Goal: Information Seeking & Learning: Learn about a topic

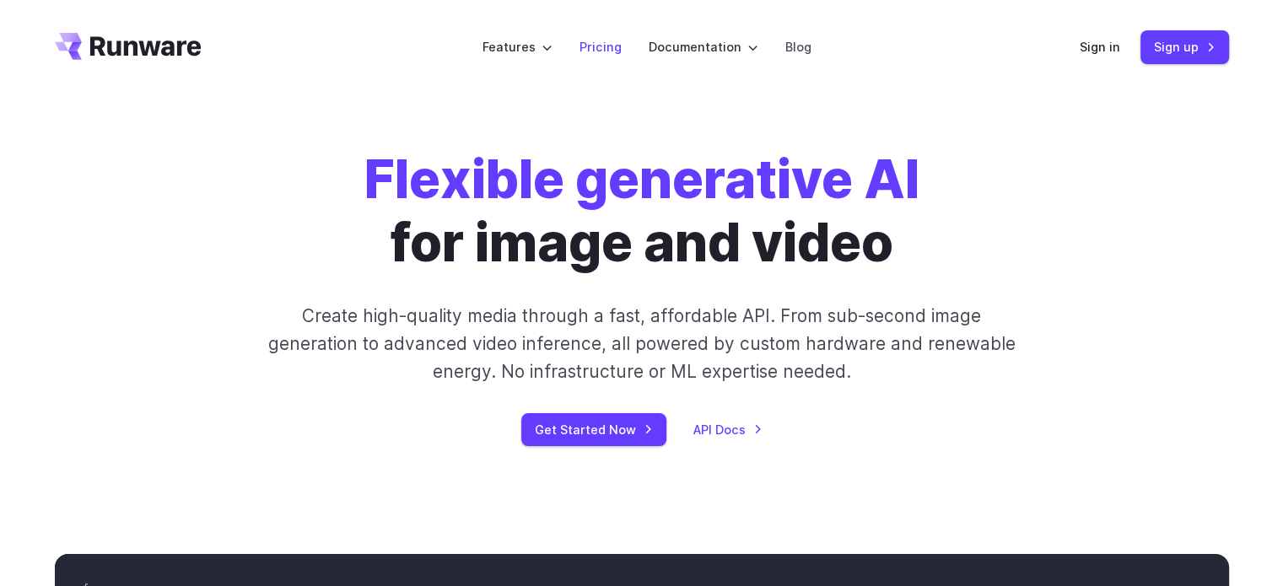
click at [595, 60] on li "Pricing" at bounding box center [600, 47] width 69 height 46
drag, startPoint x: 595, startPoint y: 60, endPoint x: 602, endPoint y: 46, distance: 15.1
click at [602, 46] on li "Pricing" at bounding box center [600, 47] width 69 height 46
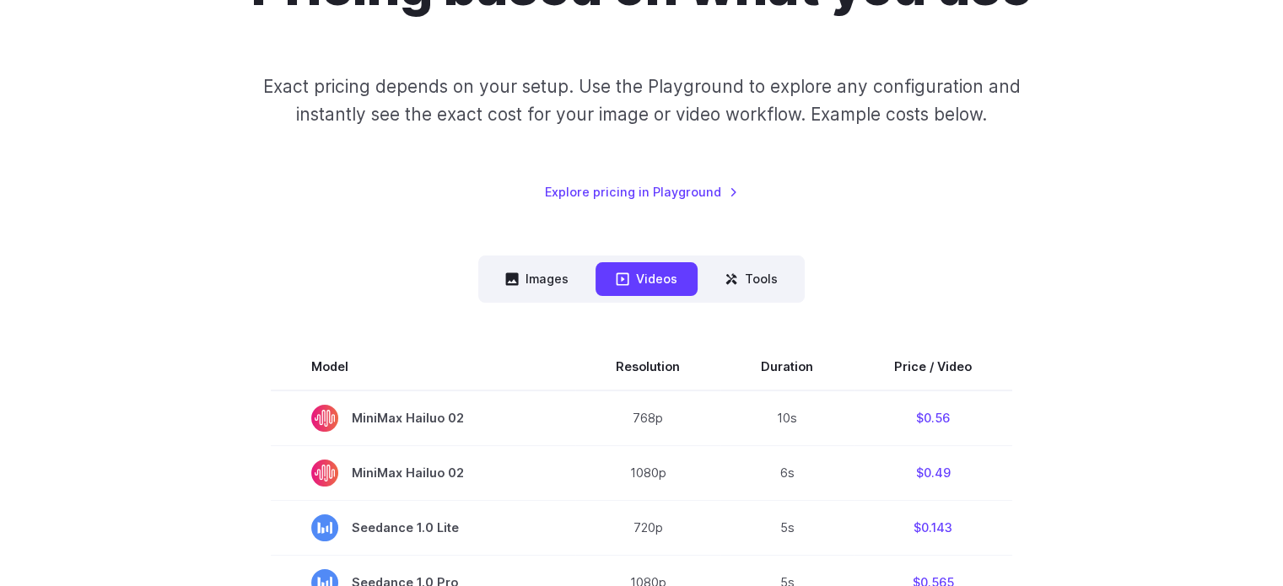
scroll to position [304, 0]
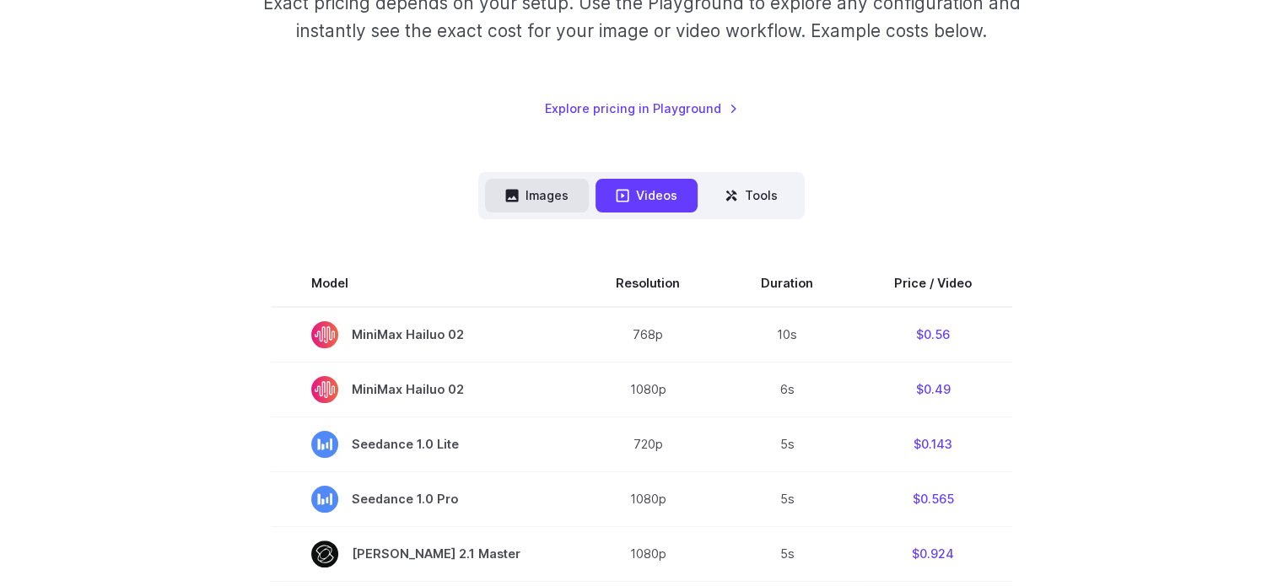
click at [568, 202] on button "Images" at bounding box center [537, 195] width 104 height 33
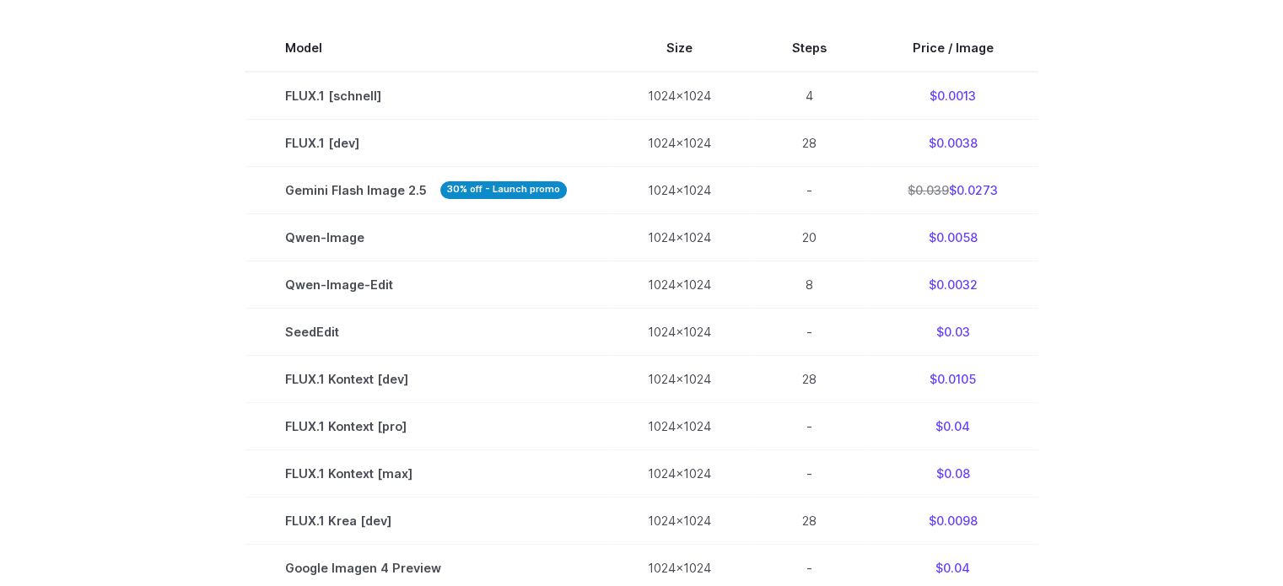
scroll to position [709, 0]
